Goal: Task Accomplishment & Management: Complete application form

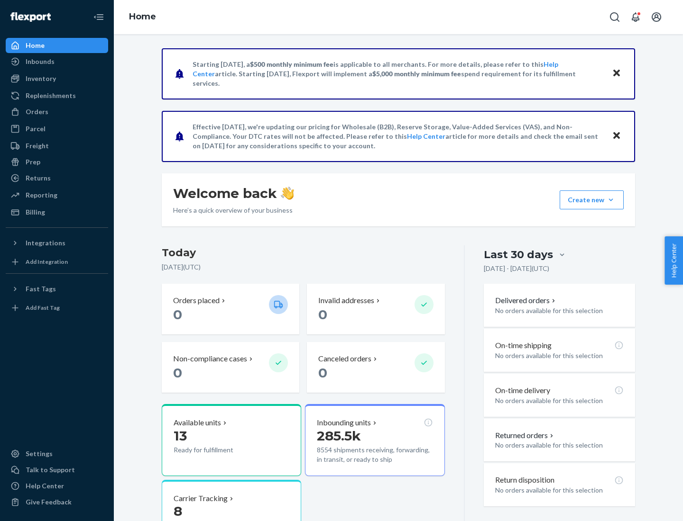
click at [611, 200] on button "Create new Create new inbound Create new order Create new product" at bounding box center [591, 200] width 64 height 19
click at [57, 62] on div "Inbounds" at bounding box center [57, 61] width 100 height 13
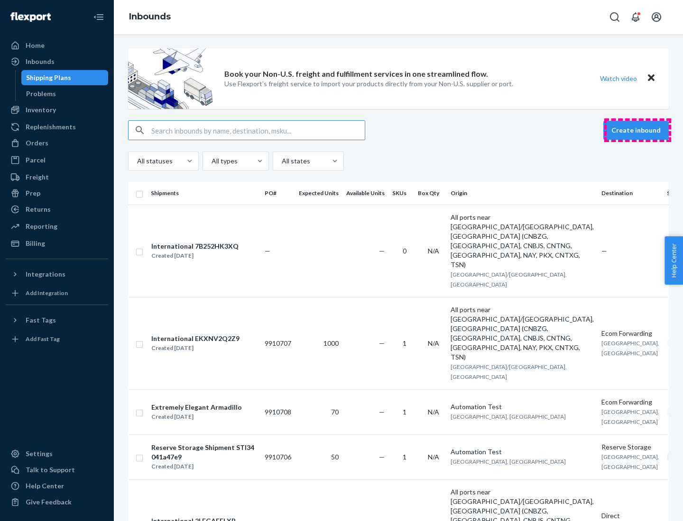
click at [637, 130] on button "Create inbound" at bounding box center [635, 130] width 65 height 19
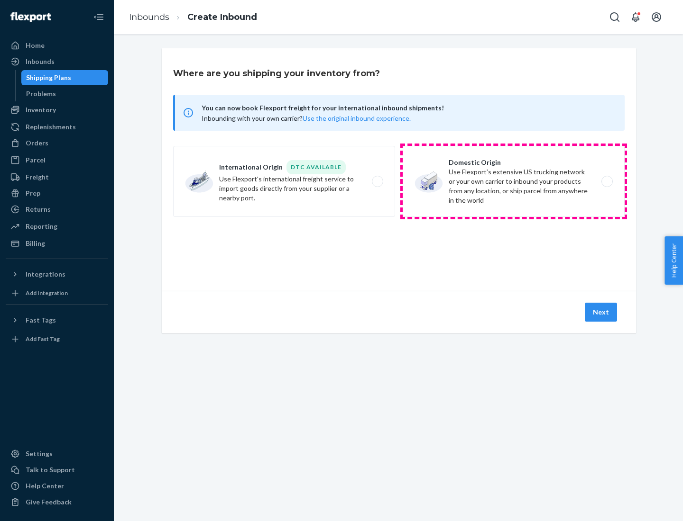
click at [513, 182] on label "Domestic Origin Use Flexport’s extensive US trucking network or your own carrie…" at bounding box center [513, 181] width 222 height 71
click at [606, 182] on input "Domestic Origin Use Flexport’s extensive US trucking network or your own carrie…" at bounding box center [609, 182] width 6 height 6
radio input "true"
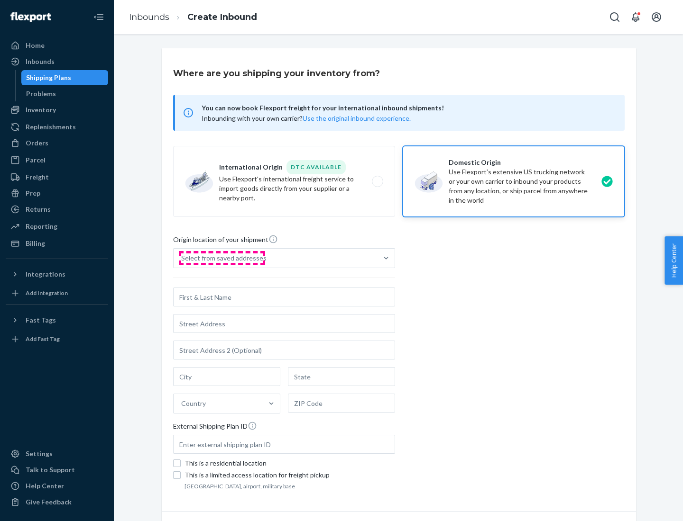
click at [221, 258] on div "Select from saved addresses" at bounding box center [223, 258] width 85 height 9
click at [182, 258] on input "Select from saved addresses" at bounding box center [181, 258] width 1 height 9
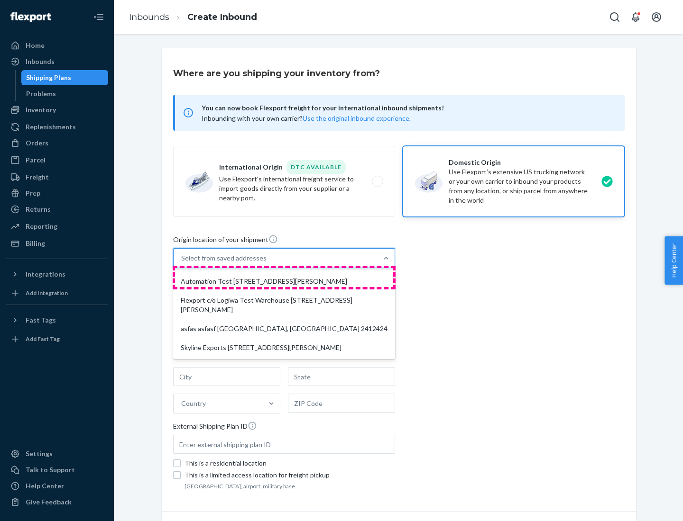
scroll to position [4, 0]
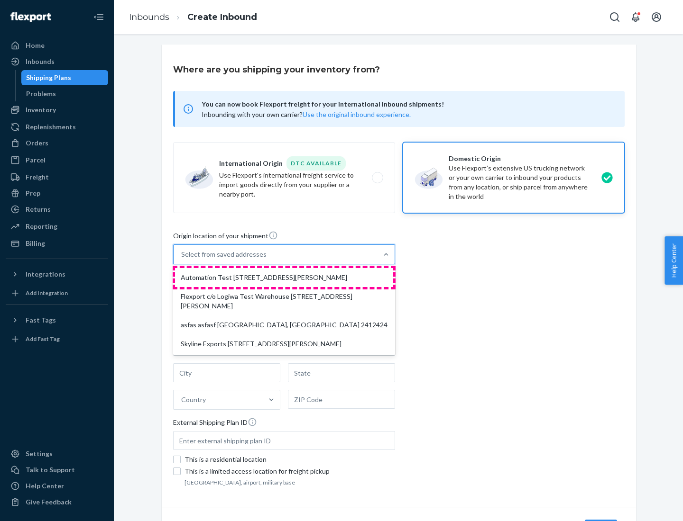
click at [284, 278] on div "Automation Test [STREET_ADDRESS][PERSON_NAME]" at bounding box center [284, 277] width 218 height 19
click at [182, 259] on input "option Automation Test [STREET_ADDRESS][PERSON_NAME] focused, 1 of 4. 4 results…" at bounding box center [181, 254] width 1 height 9
type input "Automation Test"
type input "9th Floor"
type input "[GEOGRAPHIC_DATA]"
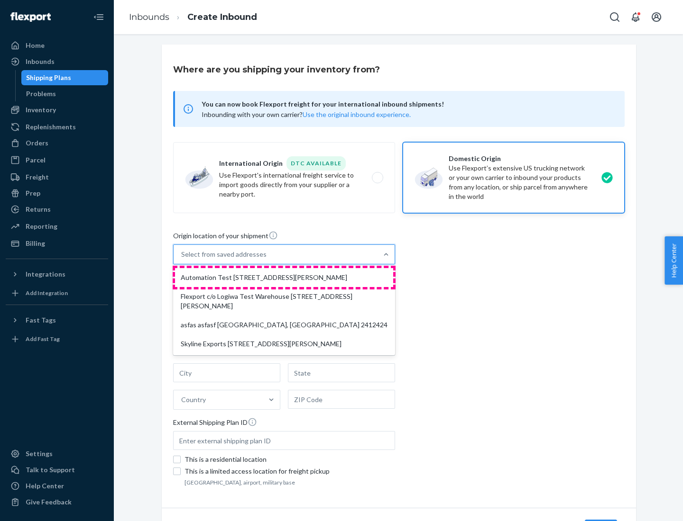
type input "CA"
type input "94104"
type input "[STREET_ADDRESS][PERSON_NAME]"
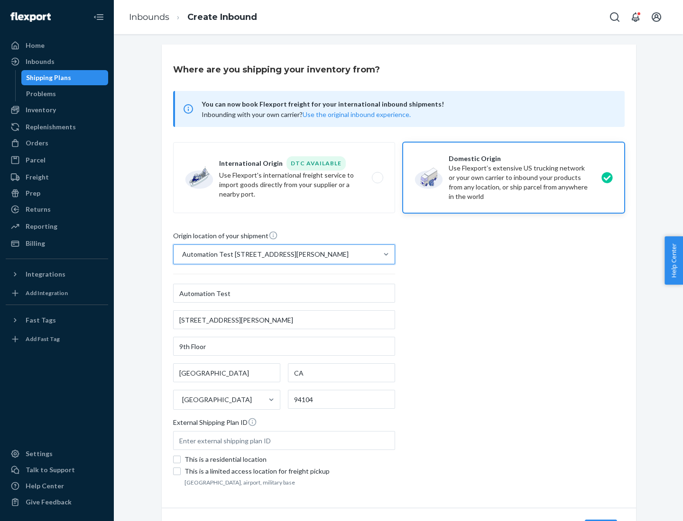
scroll to position [55, 0]
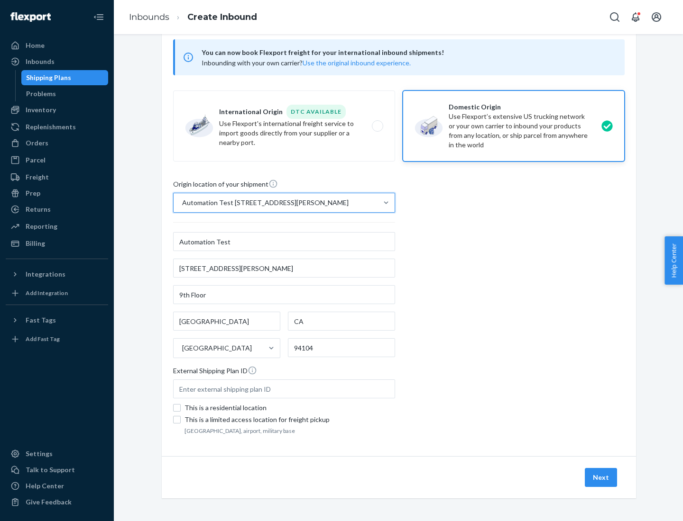
click at [601, 478] on button "Next" at bounding box center [600, 477] width 32 height 19
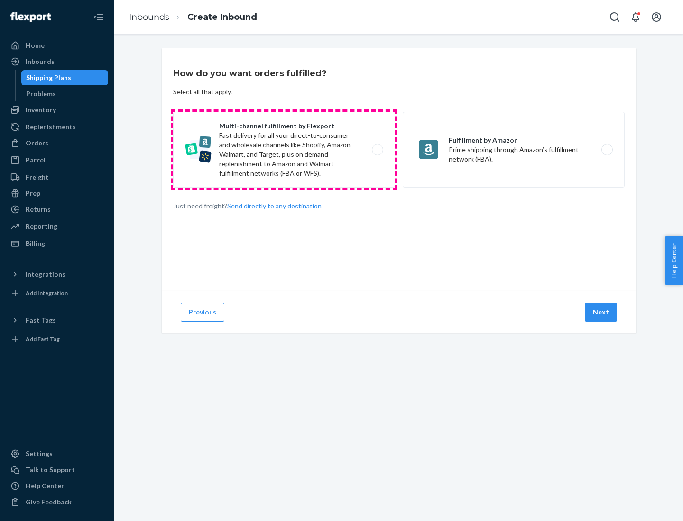
click at [284, 150] on label "Multi-channel fulfillment by Flexport Fast delivery for all your direct-to-cons…" at bounding box center [284, 150] width 222 height 76
click at [377, 150] on input "Multi-channel fulfillment by Flexport Fast delivery for all your direct-to-cons…" at bounding box center [380, 150] width 6 height 6
radio input "true"
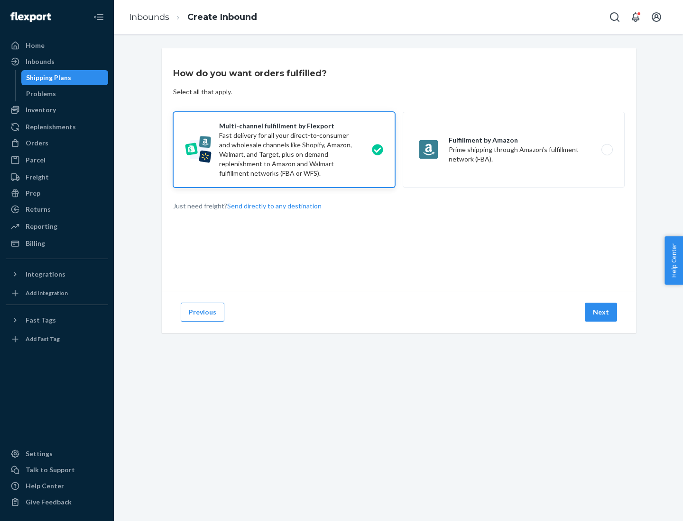
click at [601, 312] on button "Next" at bounding box center [600, 312] width 32 height 19
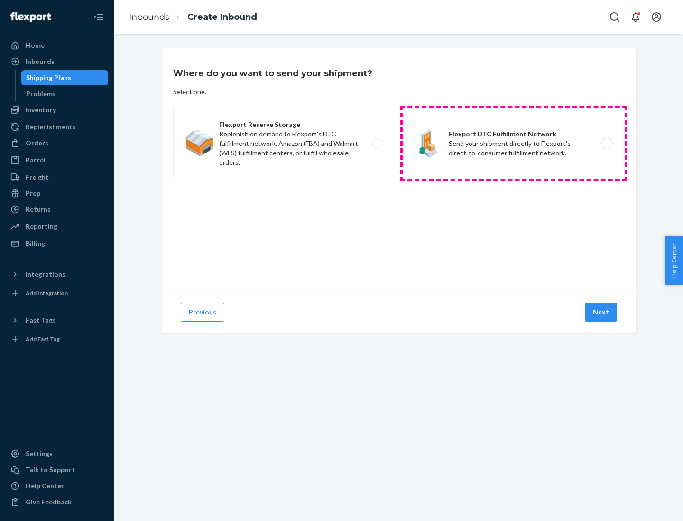
click at [513, 144] on label "Flexport DTC Fulfillment Network Send your shipment directly to Flexport's dire…" at bounding box center [513, 143] width 222 height 71
click at [606, 144] on input "Flexport DTC Fulfillment Network Send your shipment directly to Flexport's dire…" at bounding box center [609, 144] width 6 height 6
radio input "true"
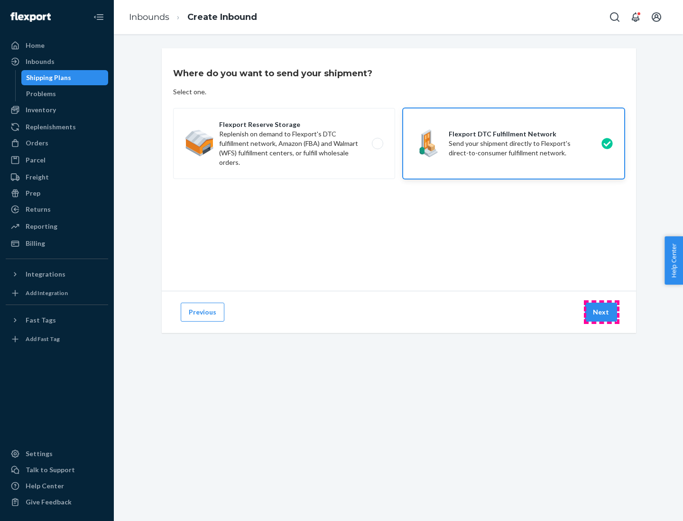
click at [601, 312] on button "Next" at bounding box center [600, 312] width 32 height 19
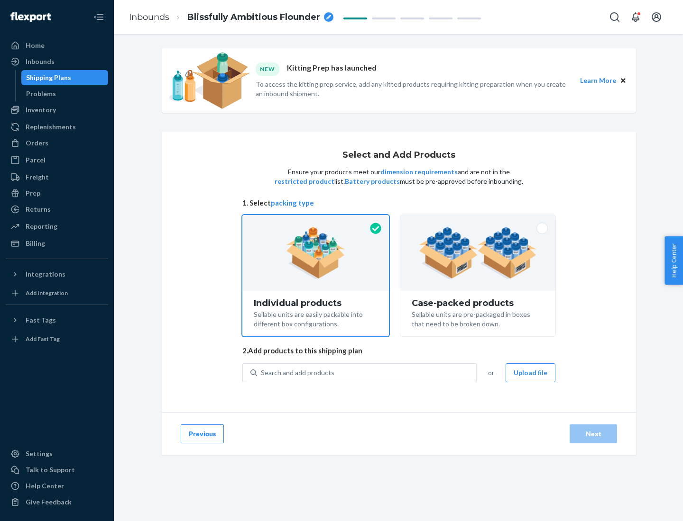
click at [478, 253] on img at bounding box center [478, 253] width 118 height 52
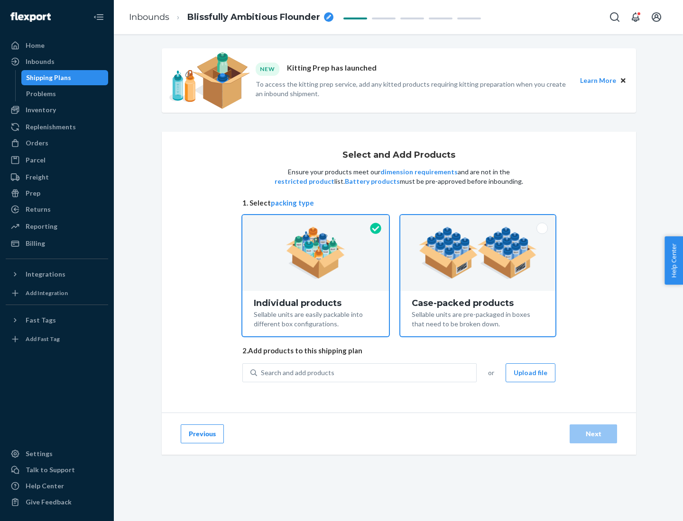
click at [478, 221] on input "Case-packed products Sellable units are pre-packaged in boxes that need to be b…" at bounding box center [478, 218] width 6 height 6
radio input "true"
radio input "false"
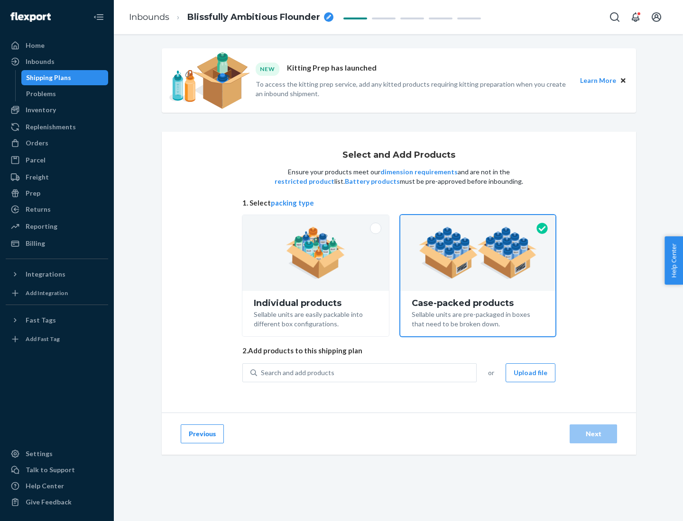
click at [367, 373] on div "Search and add products" at bounding box center [366, 373] width 219 height 17
click at [262, 373] on input "Search and add products" at bounding box center [261, 372] width 1 height 9
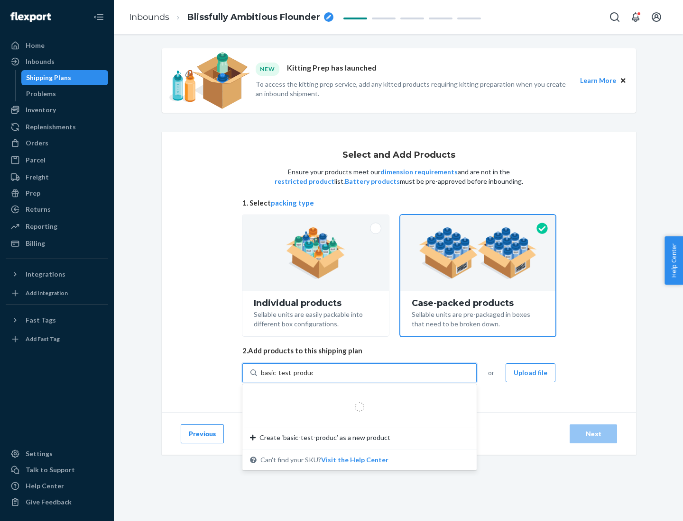
type input "basic-test-product-1"
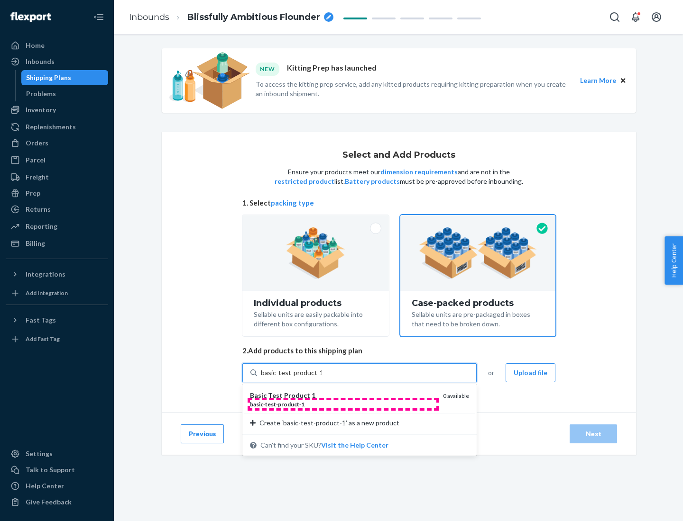
click at [343, 404] on div "basic - test - product - 1" at bounding box center [342, 405] width 185 height 8
click at [321, 378] on input "basic-test-product-1" at bounding box center [291, 372] width 61 height 9
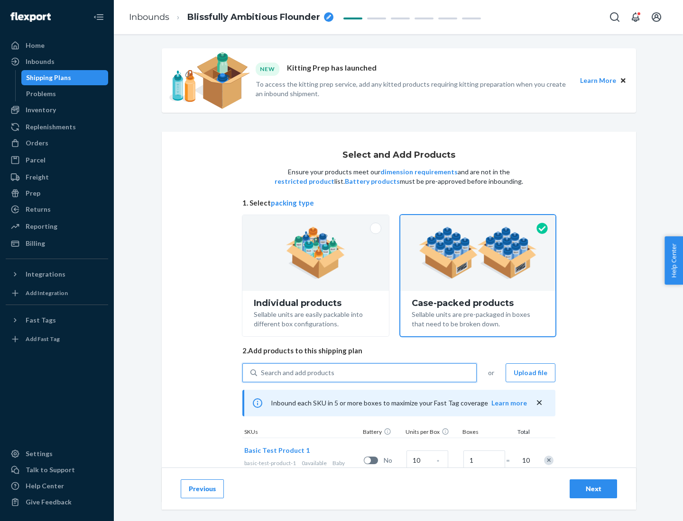
scroll to position [34, 0]
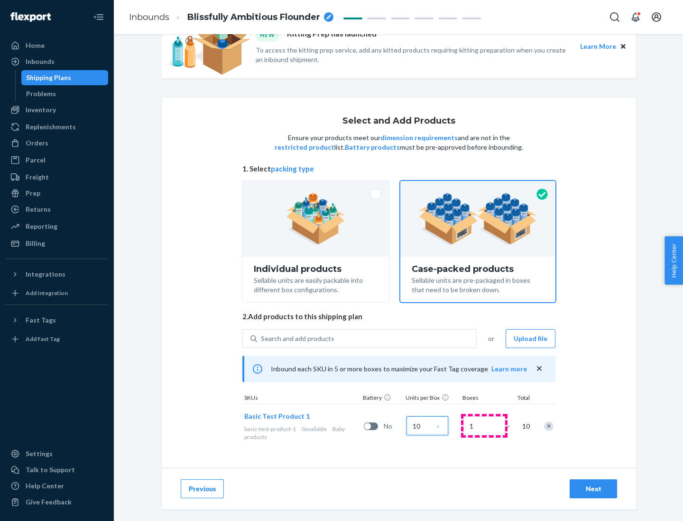
type input "10"
type input "7"
click at [593, 489] on div "Next" at bounding box center [592, 488] width 31 height 9
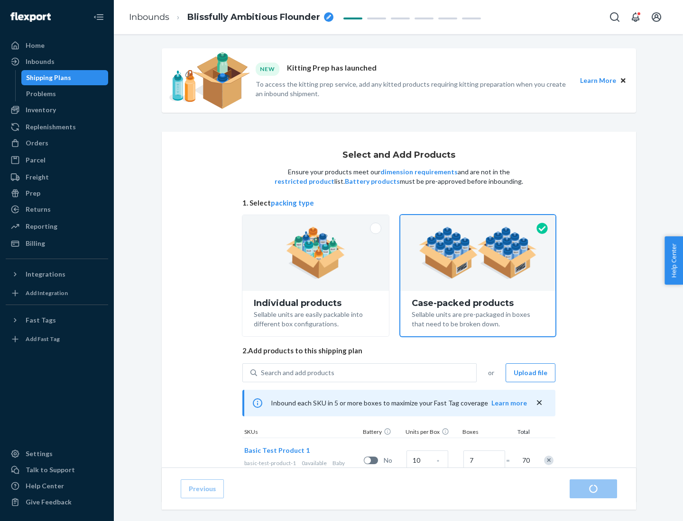
radio input "true"
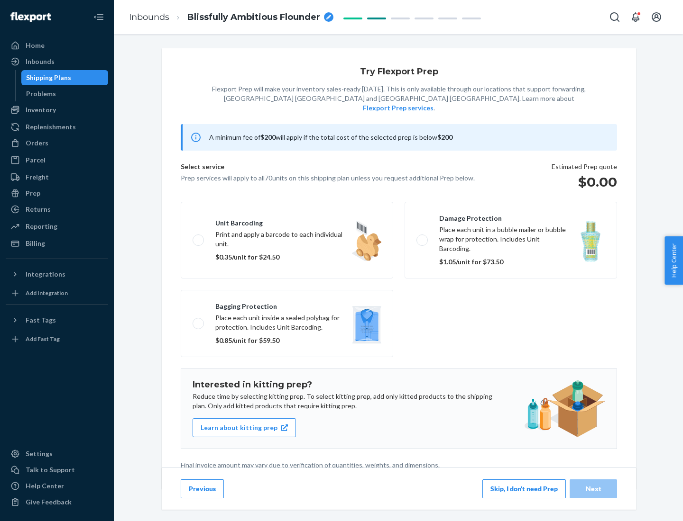
scroll to position [2, 0]
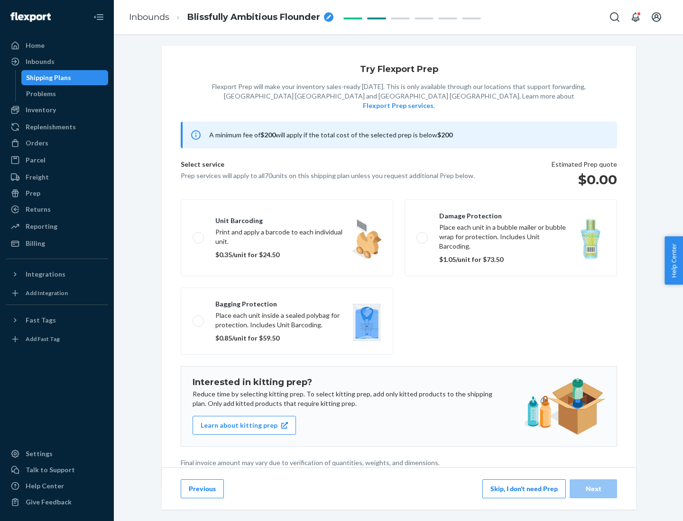
click at [287, 302] on label "Bagging protection Place each unit inside a sealed polybag for protection. Incl…" at bounding box center [287, 321] width 212 height 67
click at [199, 318] on input "Bagging protection Place each unit inside a sealed polybag for protection. Incl…" at bounding box center [195, 321] width 6 height 6
checkbox input "true"
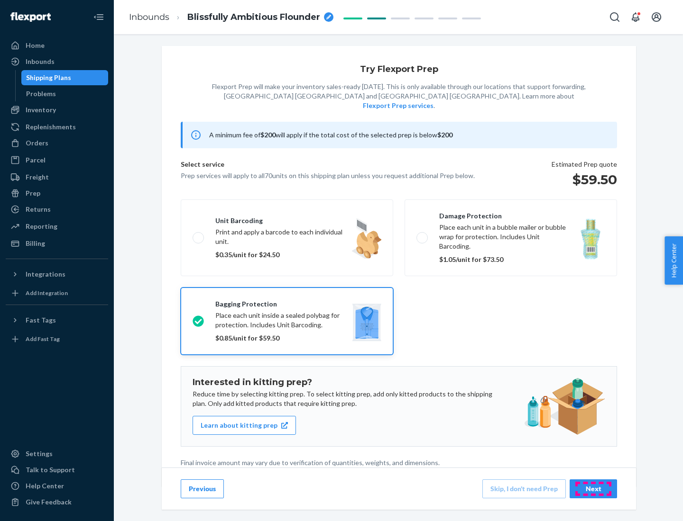
click at [593, 489] on div "Next" at bounding box center [592, 488] width 31 height 9
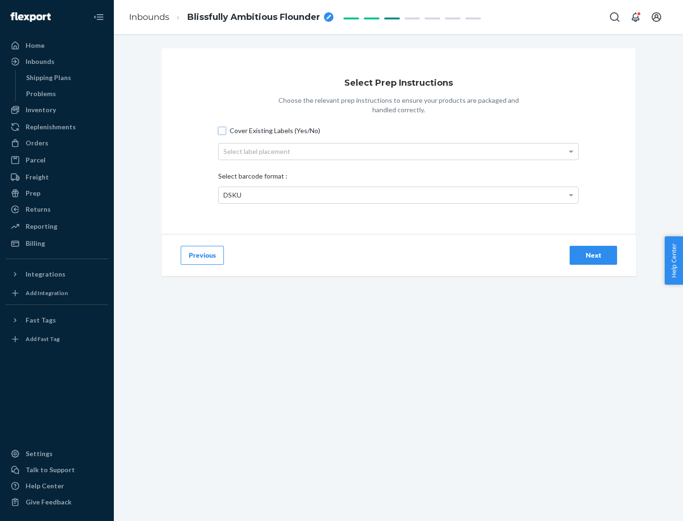
click at [222, 130] on input "Cover Existing Labels (Yes/No)" at bounding box center [222, 131] width 8 height 8
checkbox input "true"
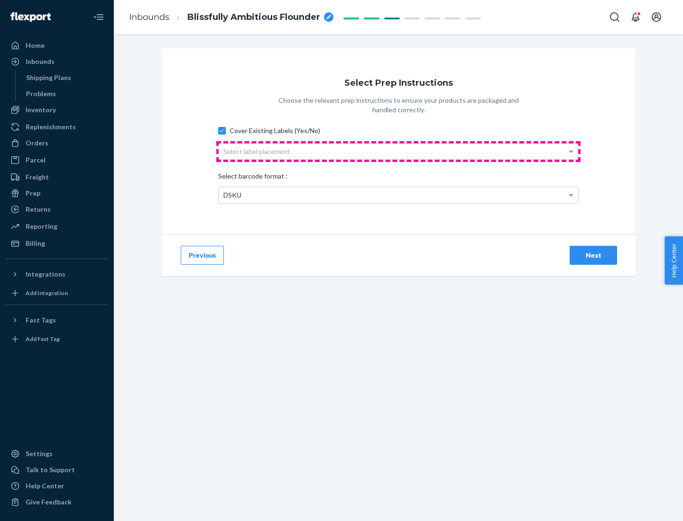
click at [398, 151] on div "Select label placement" at bounding box center [398, 152] width 359 height 16
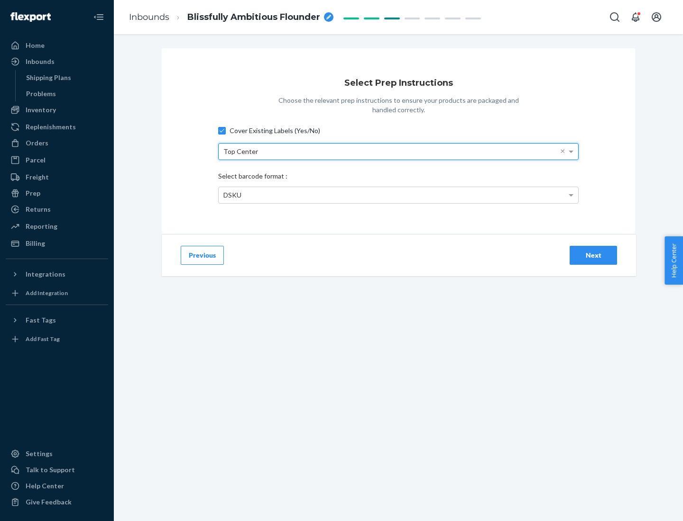
click at [398, 195] on div "DSKU" at bounding box center [398, 195] width 359 height 16
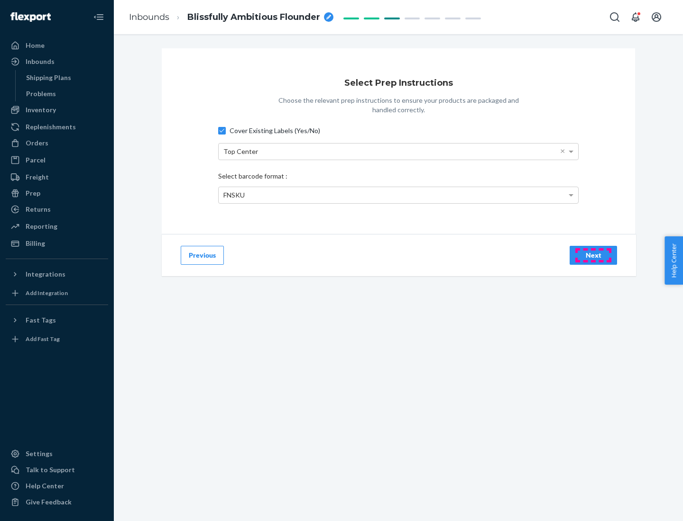
click at [593, 255] on div "Next" at bounding box center [592, 255] width 31 height 9
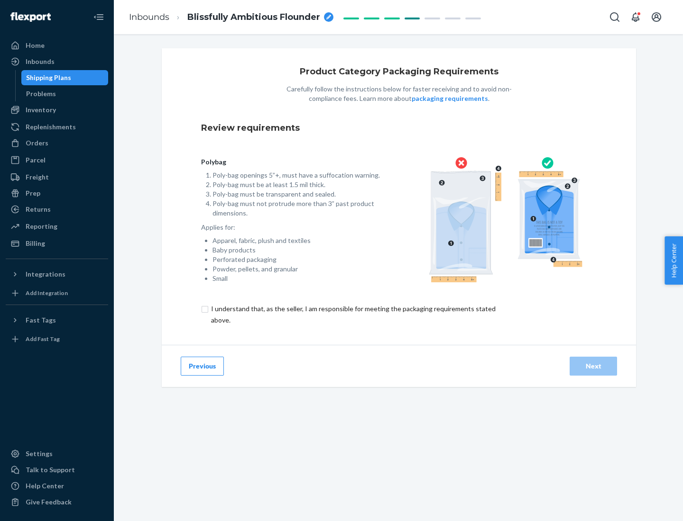
click at [352, 314] on input "checkbox" at bounding box center [358, 314] width 315 height 23
checkbox input "true"
click at [593, 366] on div "Next" at bounding box center [592, 366] width 31 height 9
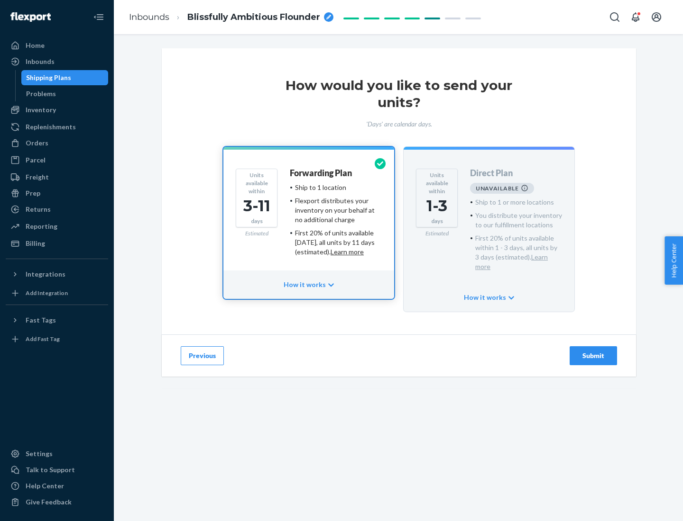
click at [321, 173] on h4 "Forwarding Plan" at bounding box center [321, 173] width 62 height 9
click at [593, 351] on div "Submit" at bounding box center [592, 355] width 31 height 9
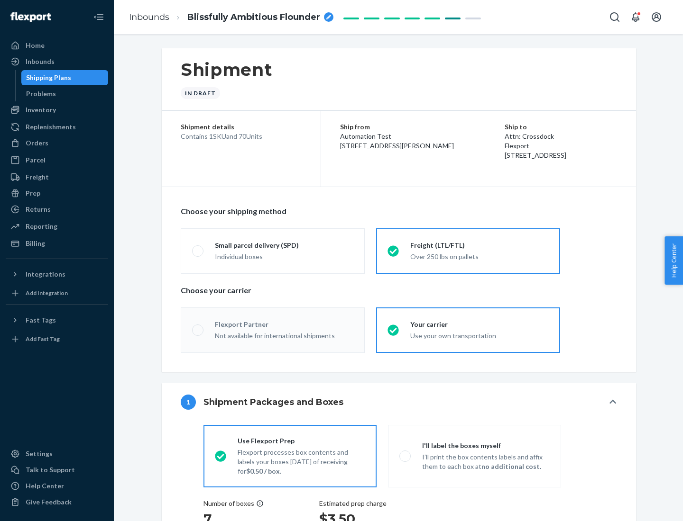
radio input "true"
radio input "false"
radio input "true"
radio input "false"
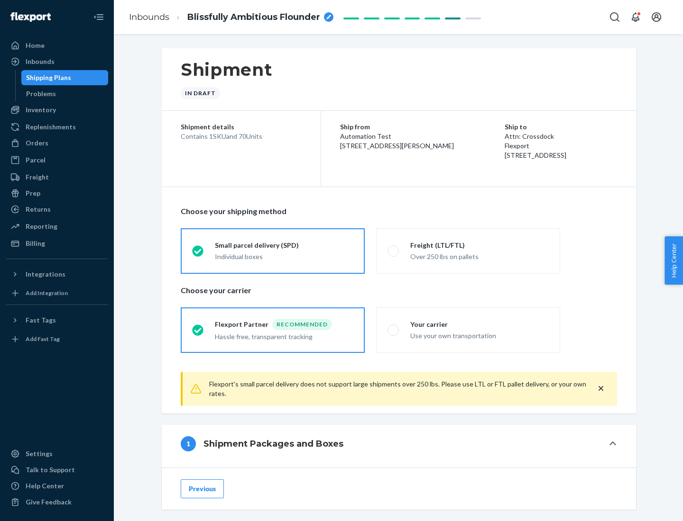
click at [284, 256] on div "Individual boxes" at bounding box center [284, 256] width 138 height 9
click at [198, 254] on input "Small parcel delivery (SPD) Individual boxes" at bounding box center [195, 251] width 6 height 6
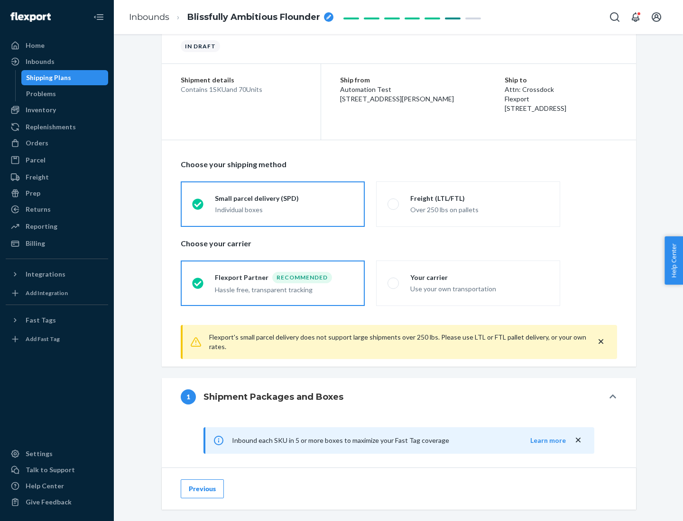
click at [284, 277] on div "Recommended" at bounding box center [302, 277] width 60 height 11
click at [198, 280] on input "Flexport Partner Recommended Hassle free, transparent tracking" at bounding box center [195, 283] width 6 height 6
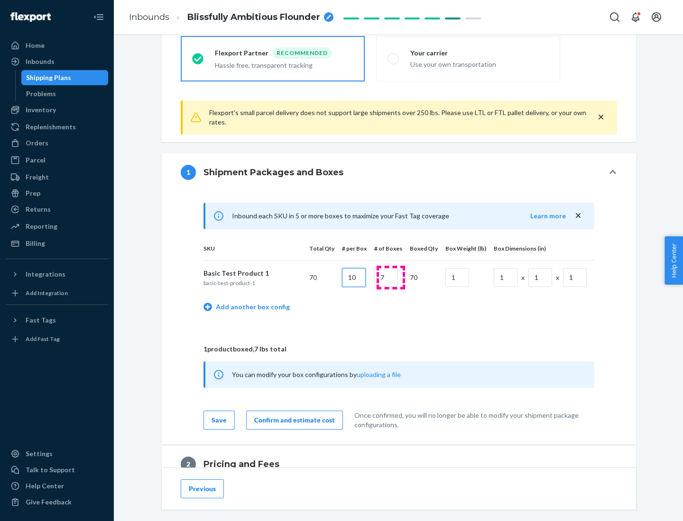
type input "10"
type input "7"
type input "1"
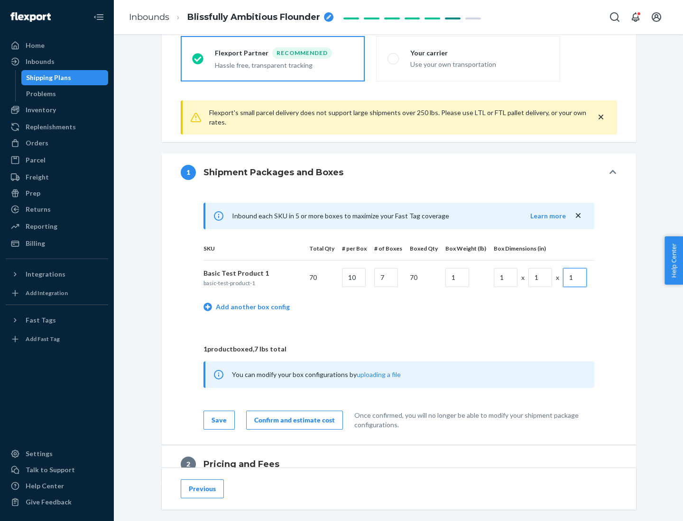
scroll to position [414, 0]
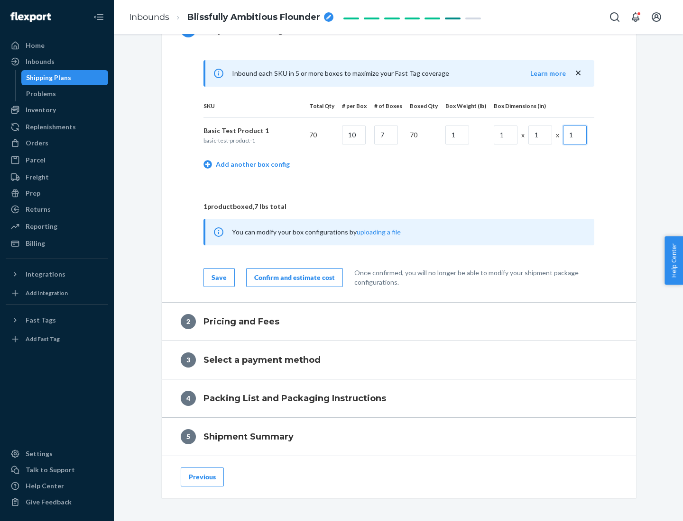
type input "1"
click at [292, 277] on div "Confirm and estimate cost" at bounding box center [294, 277] width 81 height 9
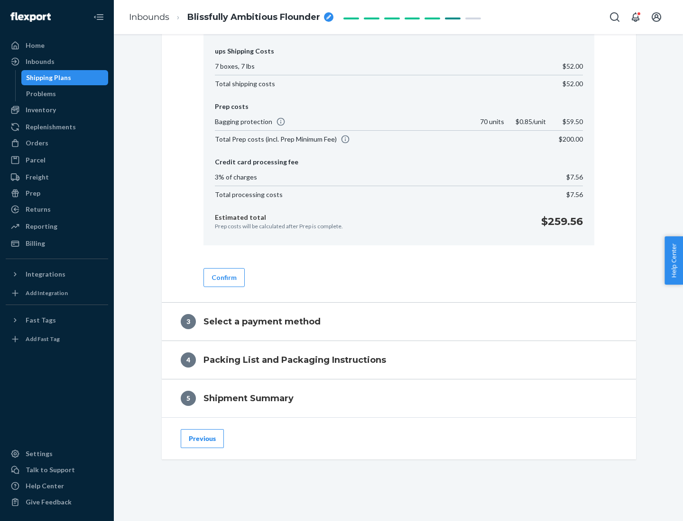
click at [223, 277] on button "Confirm" at bounding box center [223, 277] width 41 height 19
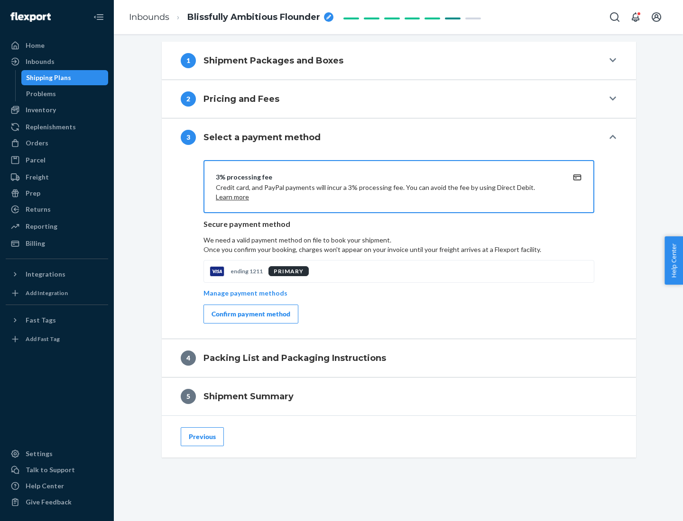
scroll to position [384, 0]
click at [250, 314] on div "Confirm payment method" at bounding box center [250, 314] width 79 height 9
